Goal: Task Accomplishment & Management: Use online tool/utility

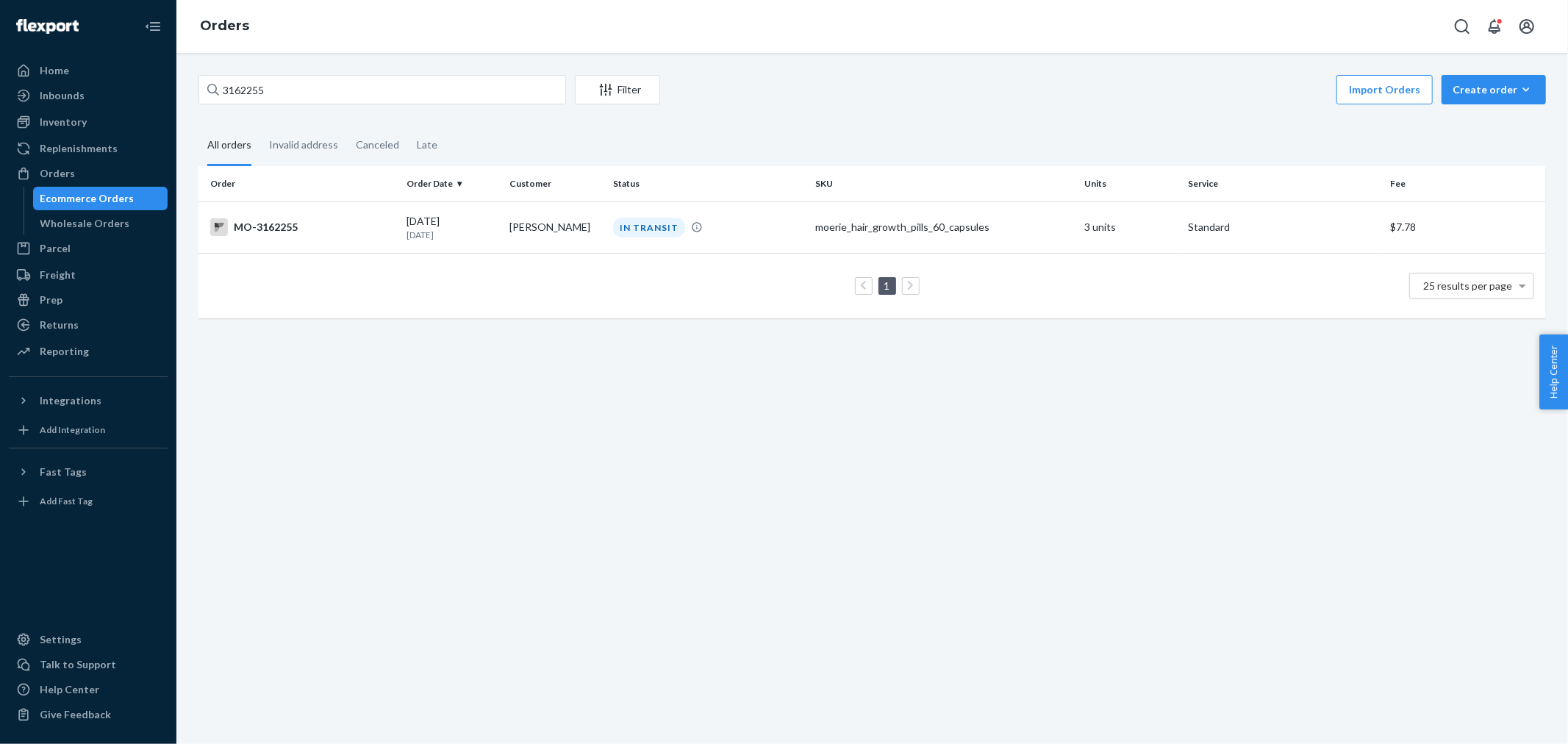
click at [8, 70] on div "Home Inbounds Shipping Plans Problems Inventory Products Branded Packaging Repl…" at bounding box center [784, 372] width 1568 height 744
type input "3150881"
click at [861, 96] on div "Import Orders Create order Ecommerce order Removal order" at bounding box center [1107, 92] width 877 height 33
click at [637, 226] on div "DELIVERED" at bounding box center [647, 227] width 68 height 20
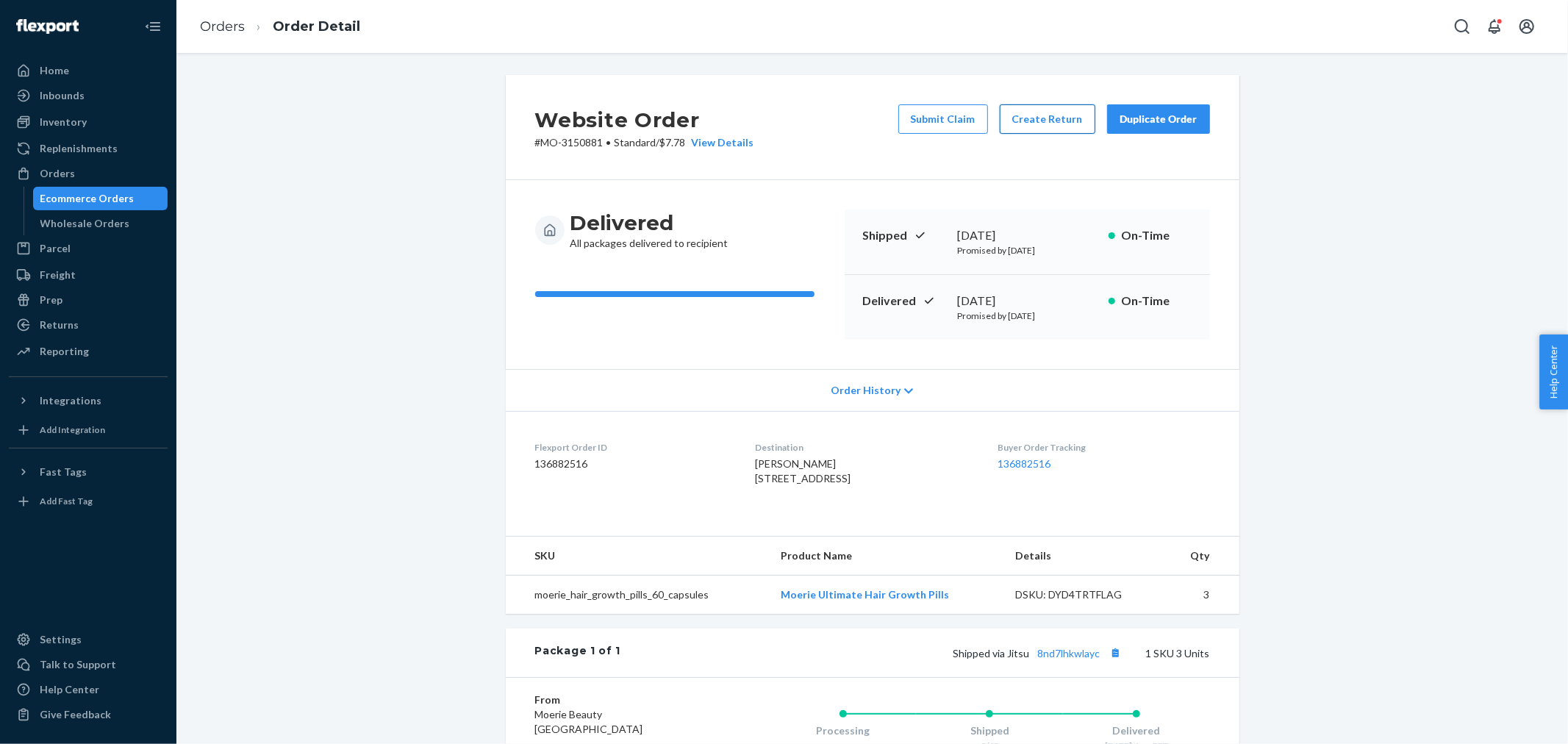
click at [1018, 115] on button "Create Return" at bounding box center [1048, 120] width 95 height 29
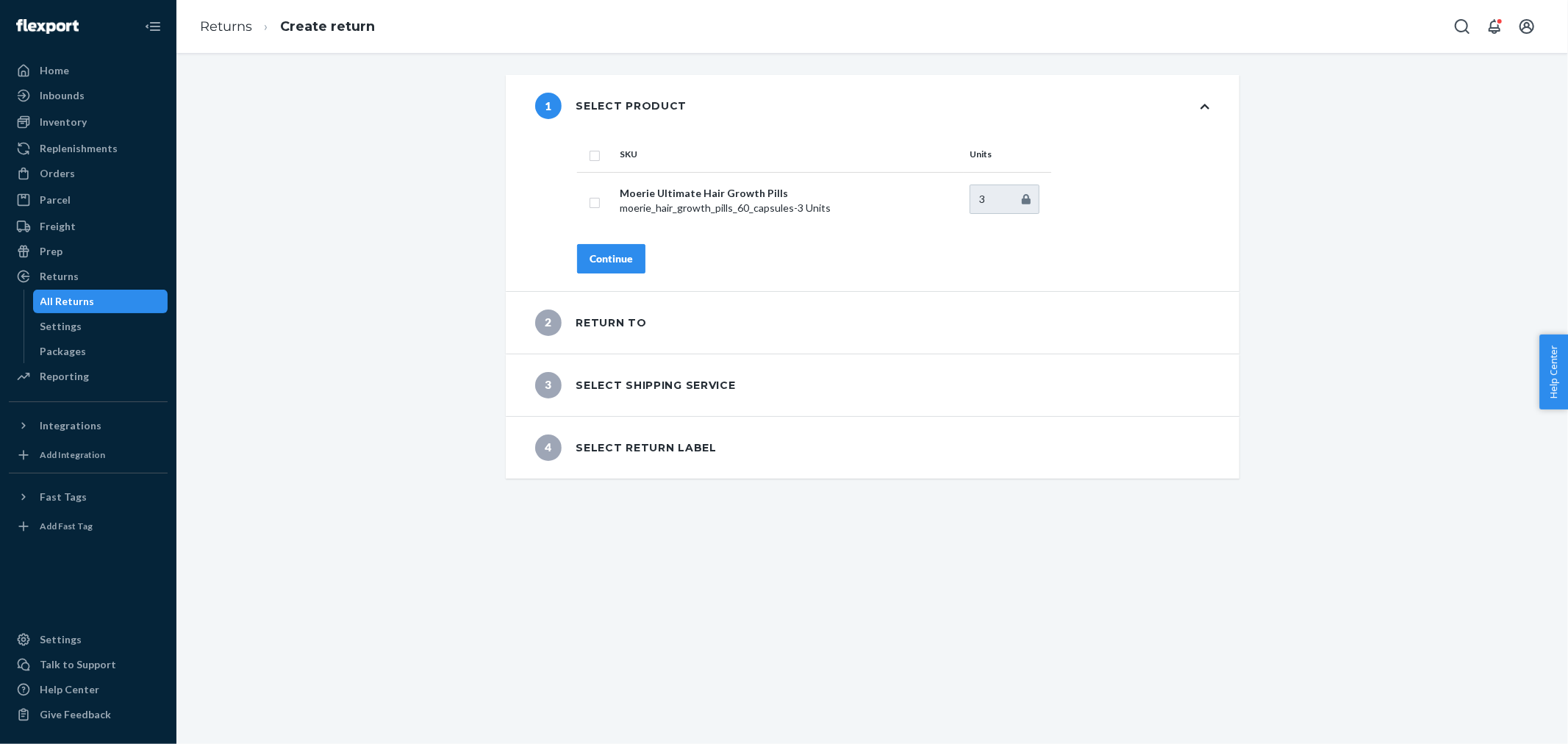
click at [591, 157] on input "checkbox" at bounding box center [595, 154] width 12 height 16
checkbox input "true"
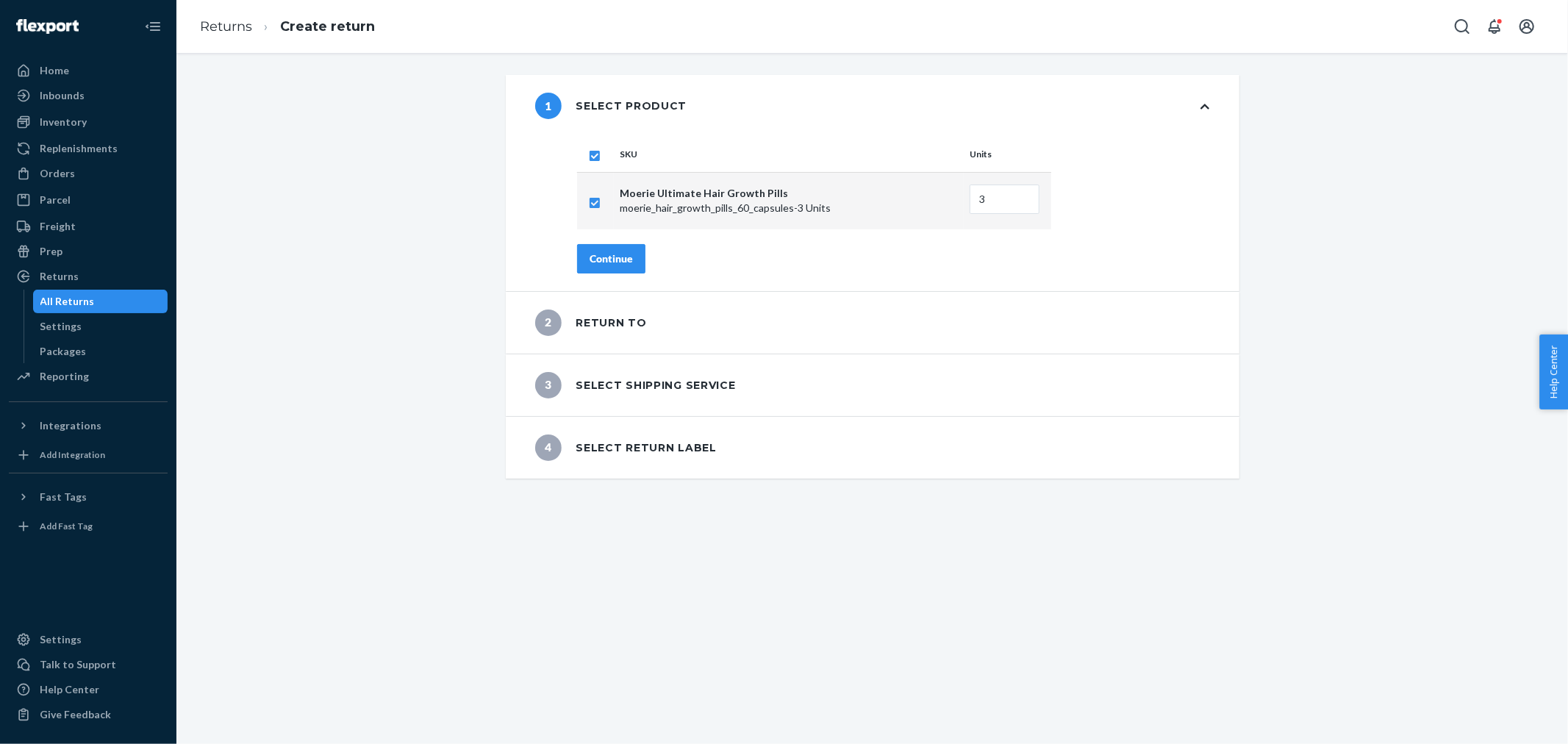
click at [590, 256] on div "Continue" at bounding box center [611, 258] width 43 height 15
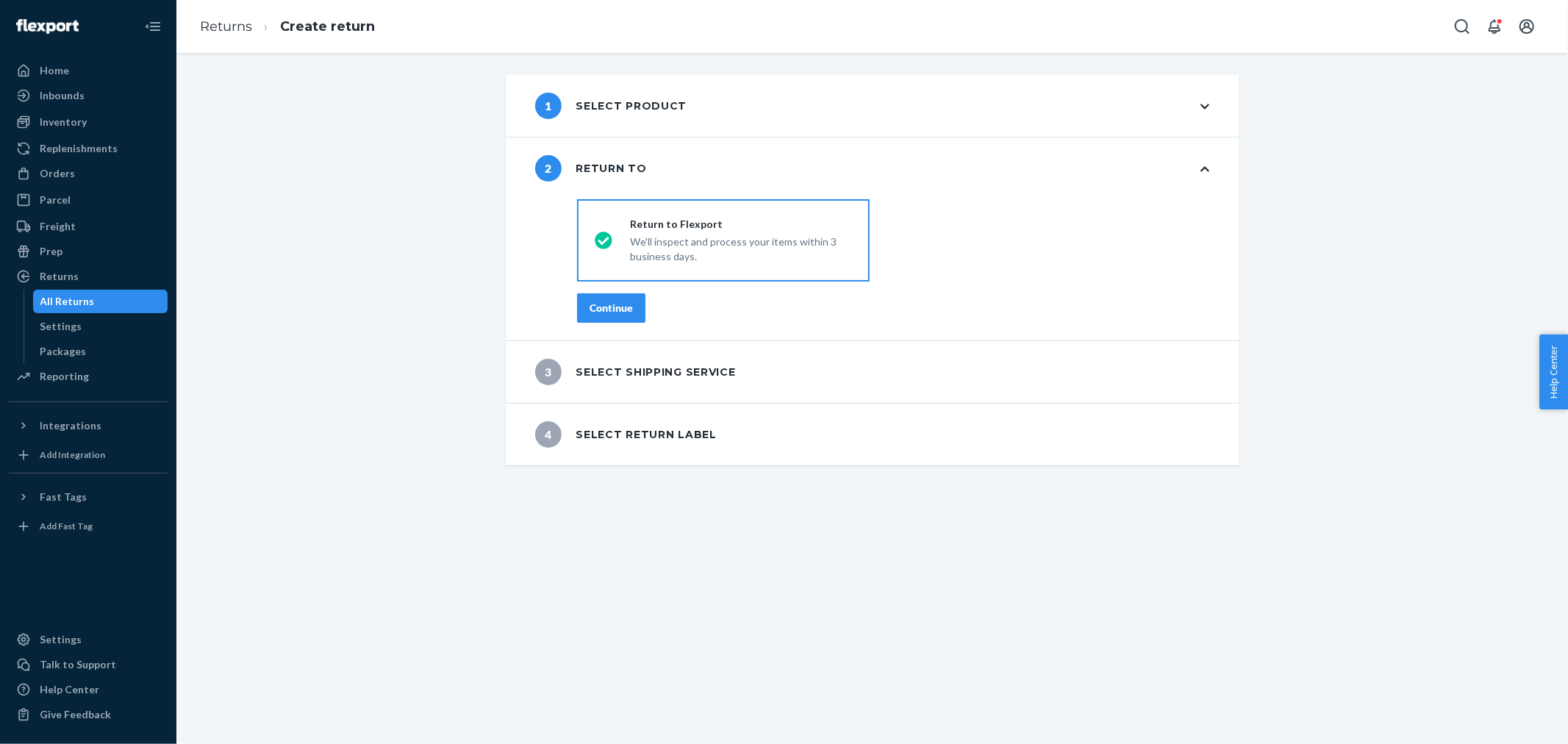
click at [591, 301] on div "Continue" at bounding box center [611, 307] width 43 height 15
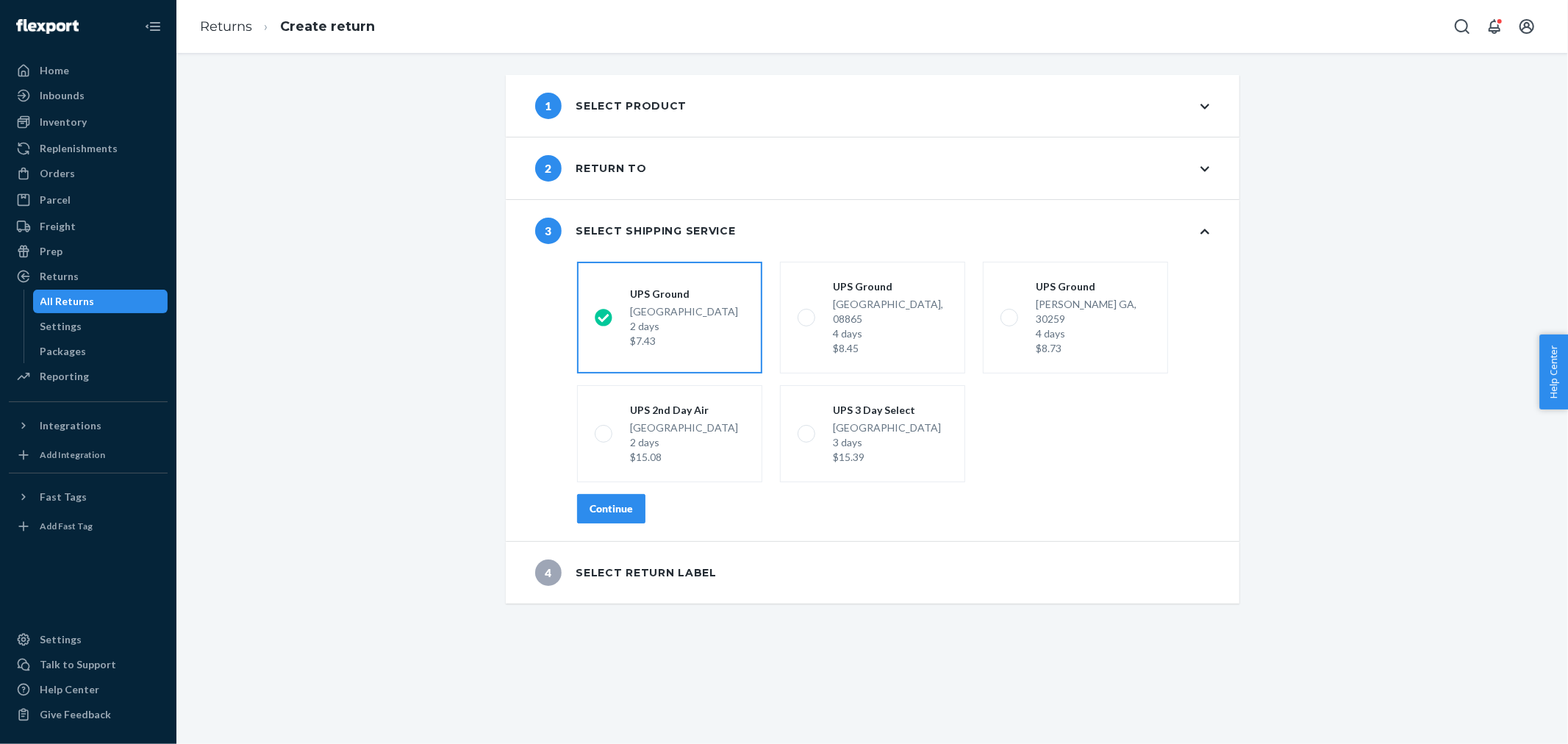
click at [642, 494] on div "Continue" at bounding box center [893, 508] width 632 height 29
click at [628, 495] on button "Continue" at bounding box center [610, 508] width 68 height 29
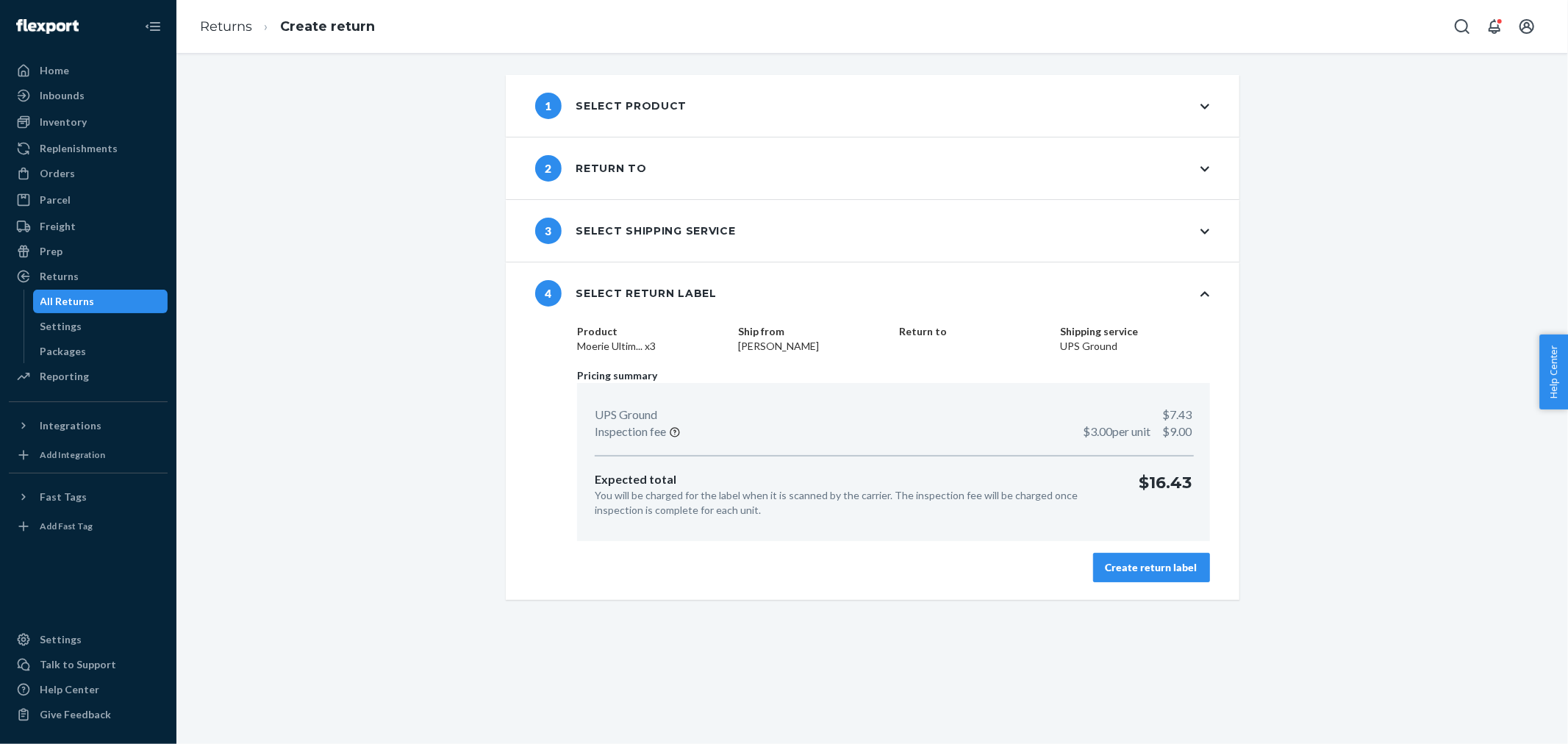
click at [1115, 569] on div "Create return label" at bounding box center [1152, 567] width 92 height 15
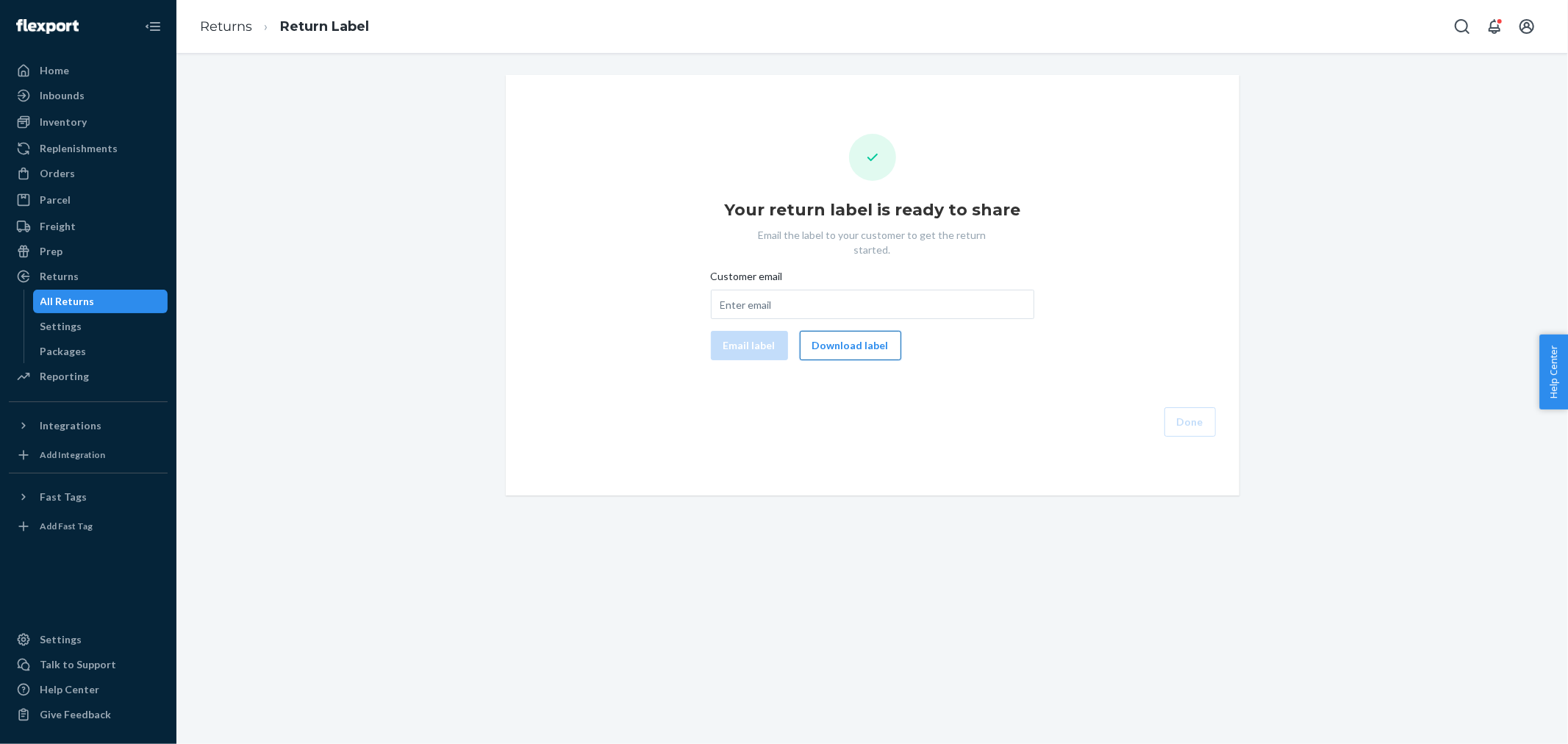
click at [866, 336] on button "Download label" at bounding box center [850, 346] width 101 height 29
